Goal: Transaction & Acquisition: Purchase product/service

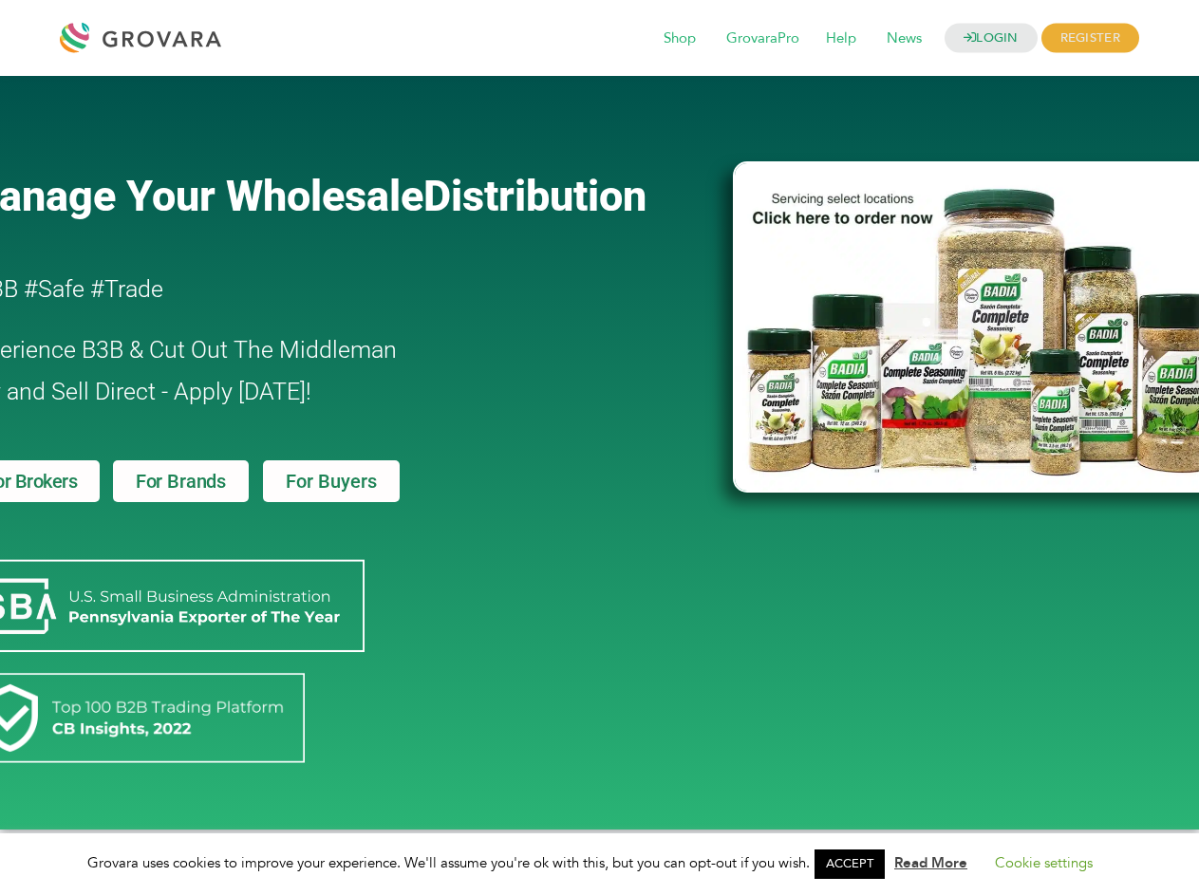
click at [855, 864] on link "ACCEPT" at bounding box center [850, 864] width 70 height 29
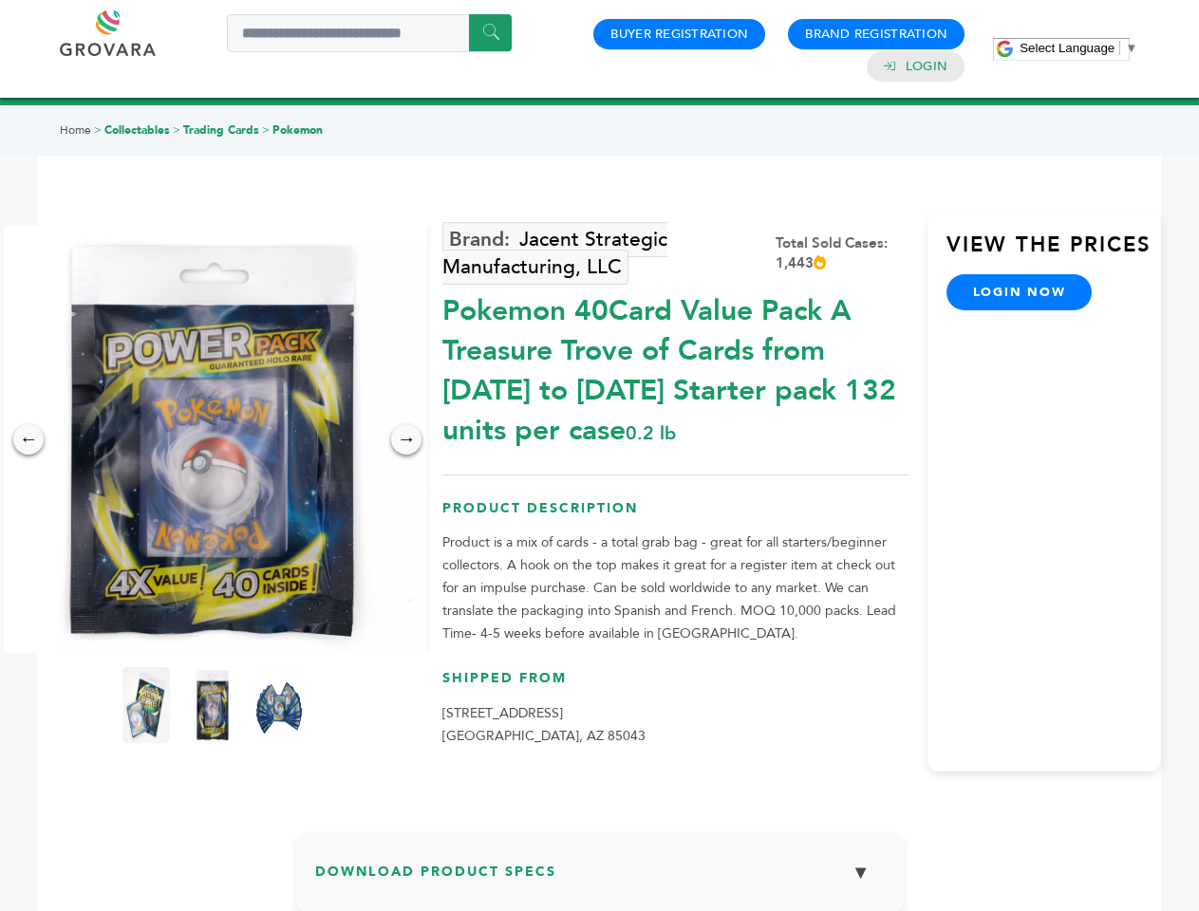
click at [1078, 47] on span "Select Language" at bounding box center [1067, 48] width 95 height 14
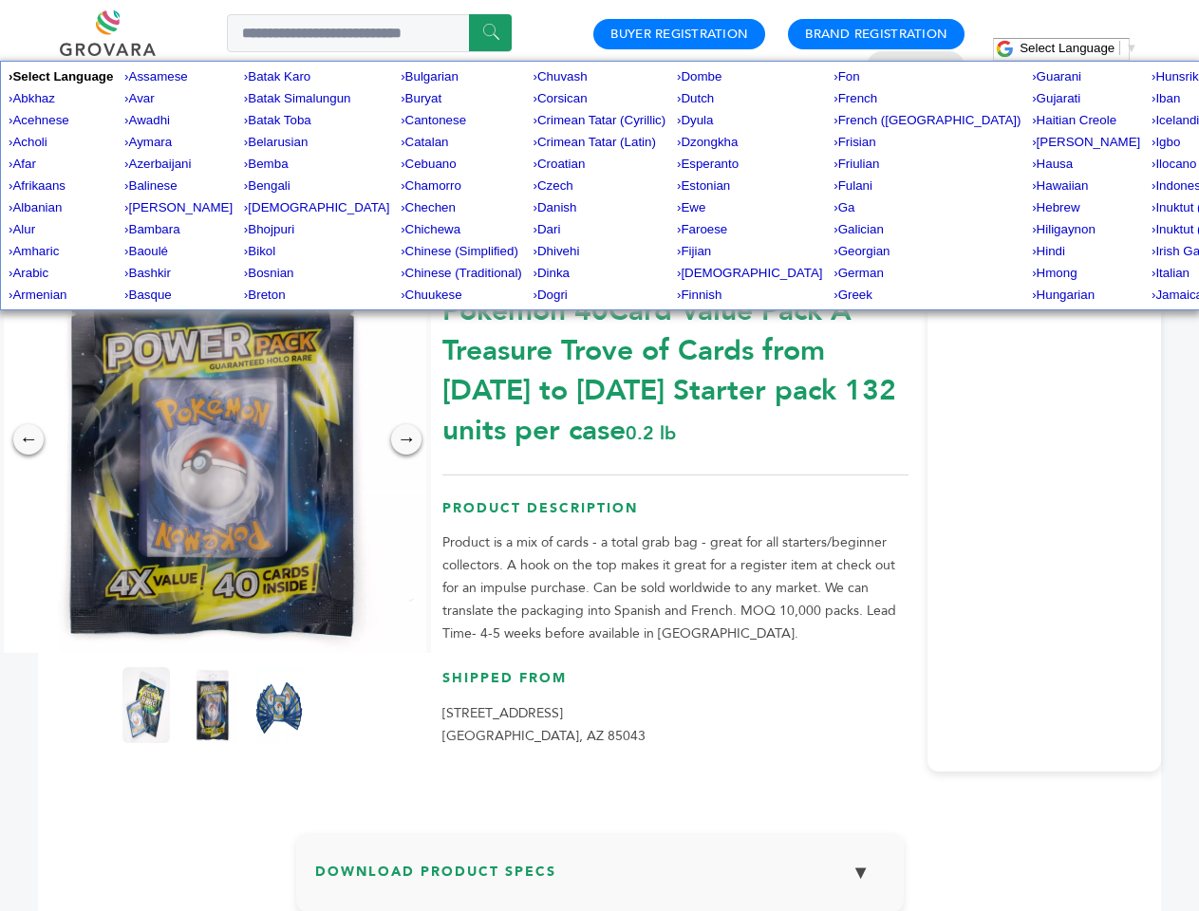
click at [213, 440] on img at bounding box center [212, 439] width 427 height 427
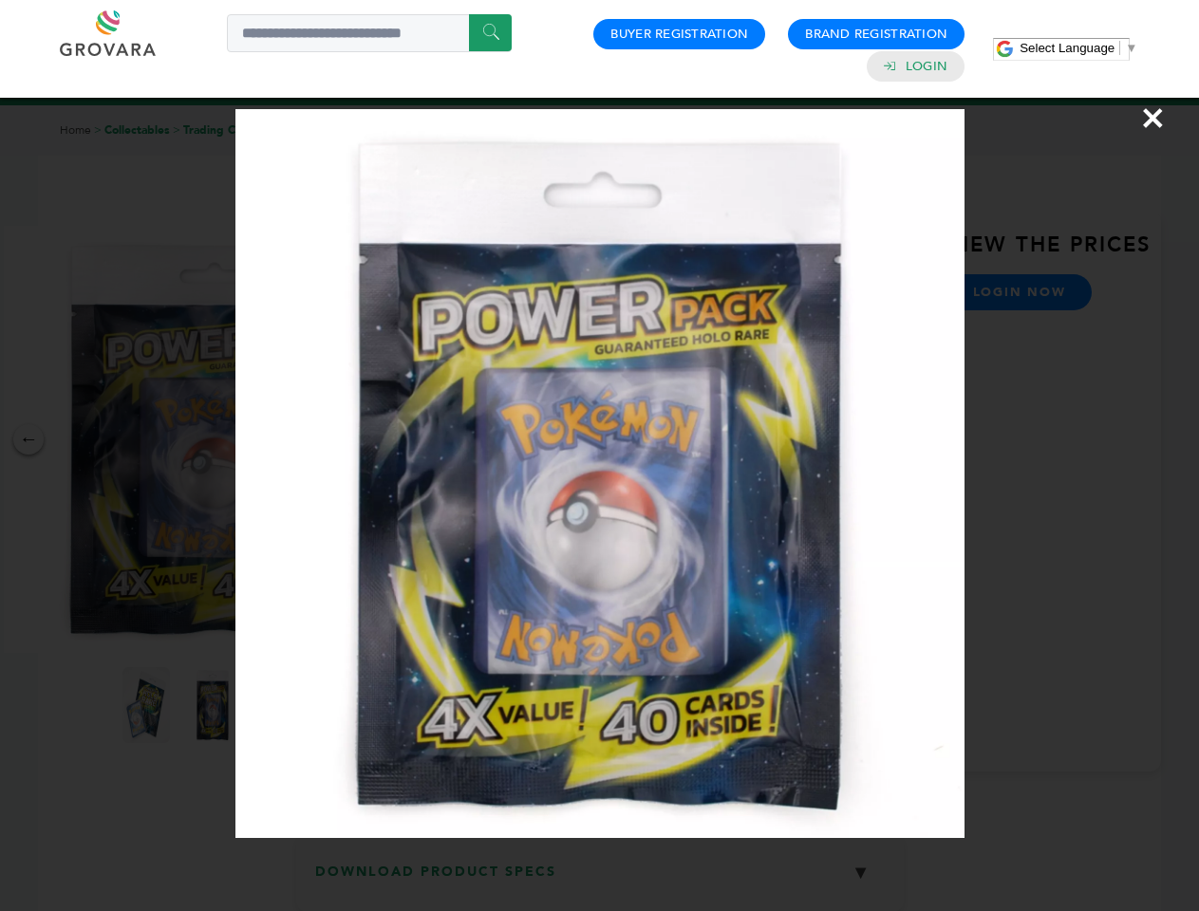
click at [28, 440] on div "×" at bounding box center [599, 455] width 1199 height 911
click at [406, 440] on div "→" at bounding box center [406, 439] width 30 height 30
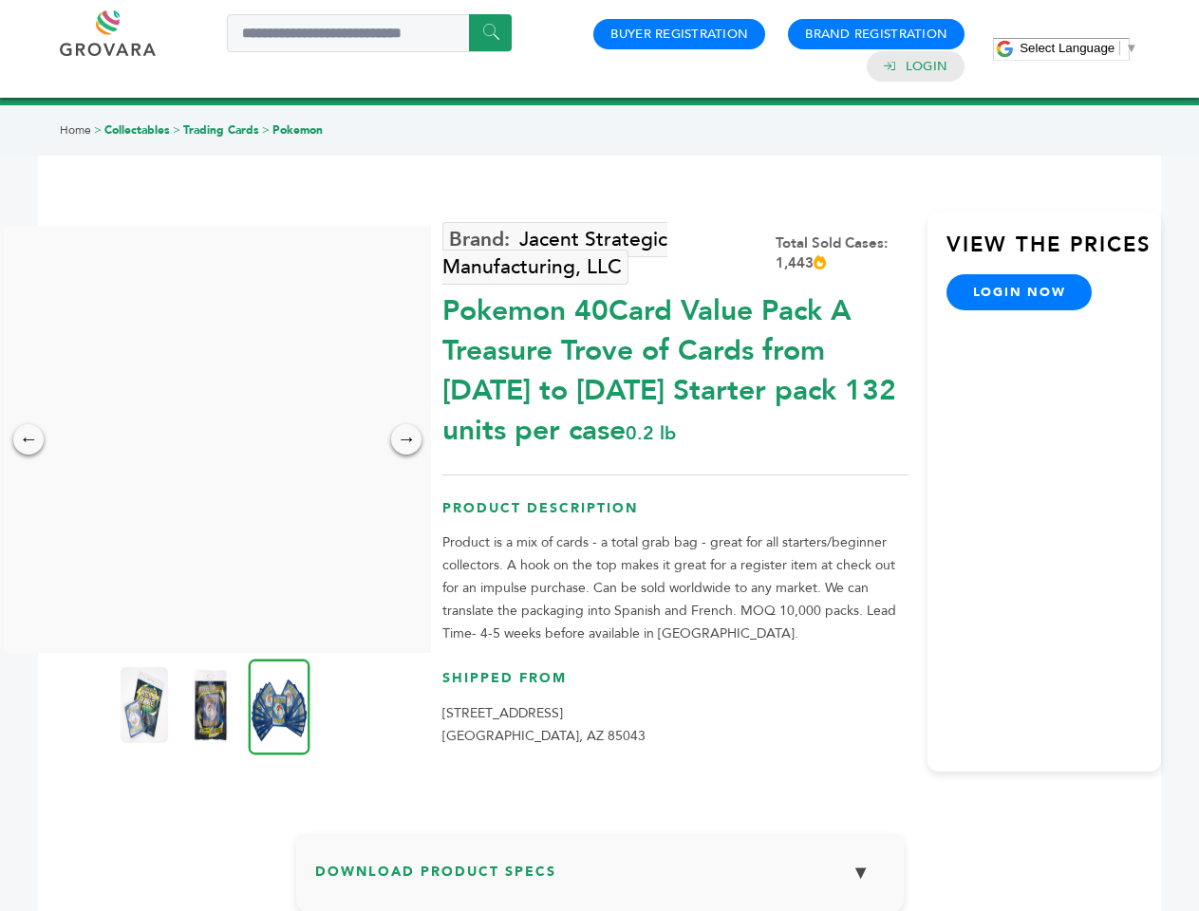
click at [146, 705] on img at bounding box center [144, 705] width 47 height 76
click at [0, 0] on div "×" at bounding box center [0, 0] width 0 height 0
click at [279, 705] on img at bounding box center [280, 707] width 62 height 96
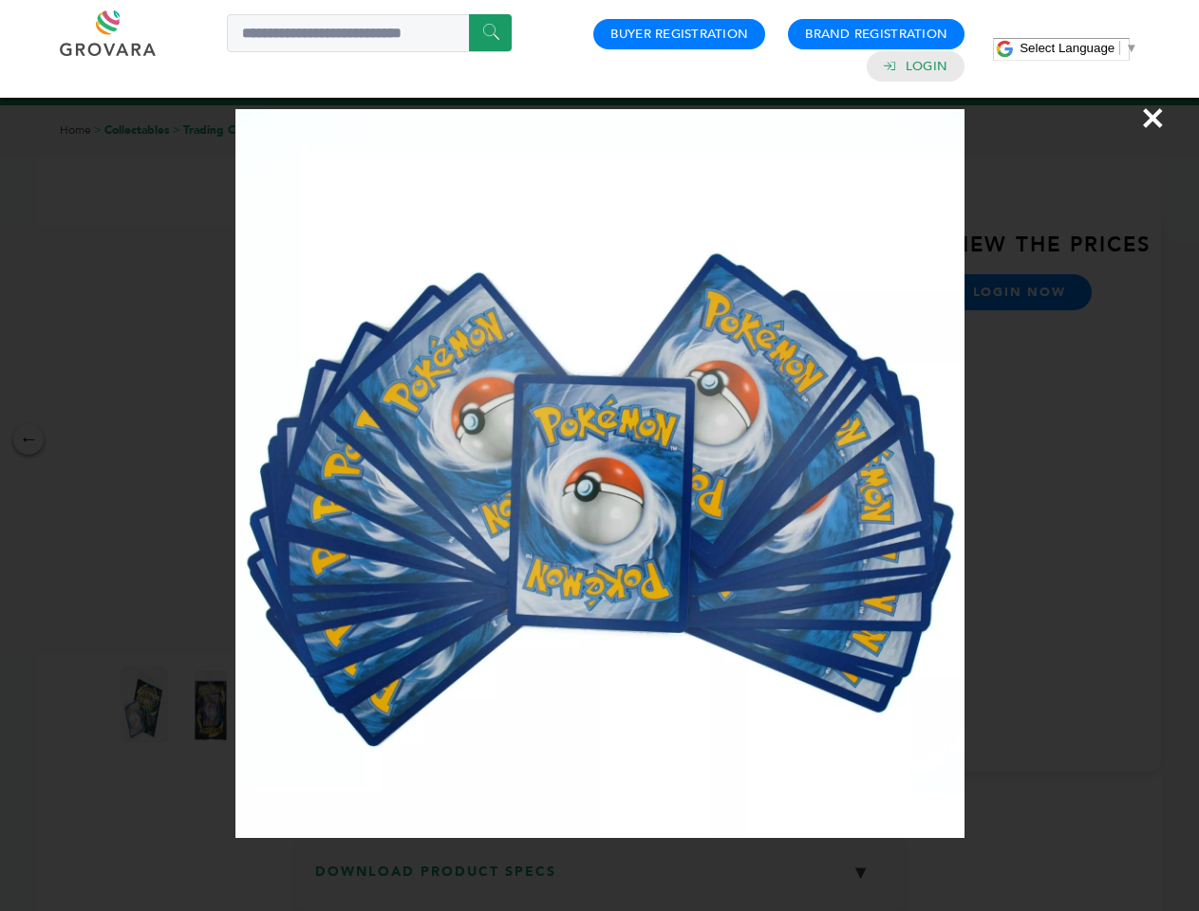
click at [600, 880] on div "×" at bounding box center [599, 455] width 1199 height 911
